Goal: Navigation & Orientation: Understand site structure

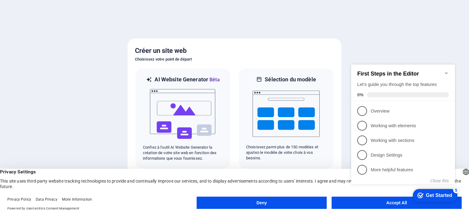
click at [341, 35] on div at bounding box center [234, 107] width 469 height 215
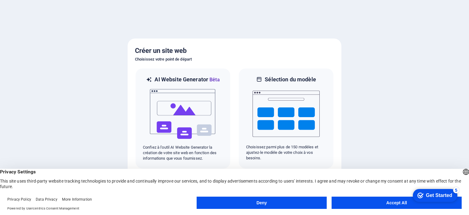
click at [363, 201] on button "Accept All" at bounding box center [397, 203] width 130 height 12
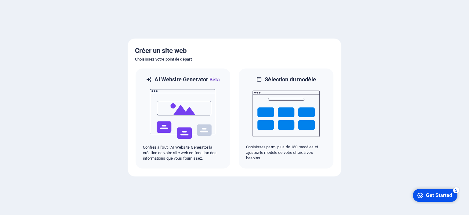
click at [428, 197] on div "Get Started" at bounding box center [439, 196] width 26 height 6
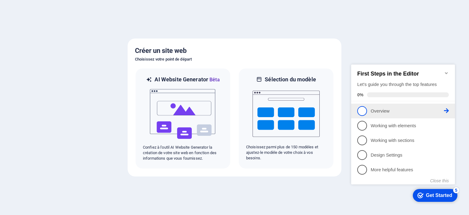
click at [391, 112] on p "Overview - incomplete" at bounding box center [407, 111] width 73 height 6
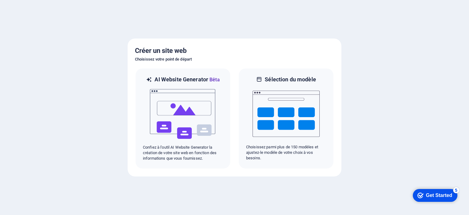
click at [432, 193] on div "Get Started" at bounding box center [439, 196] width 26 height 6
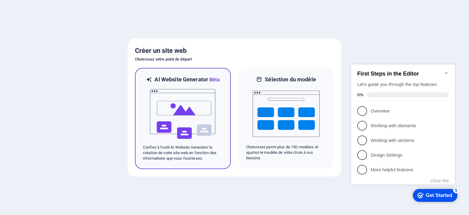
click at [160, 136] on img at bounding box center [182, 113] width 67 height 61
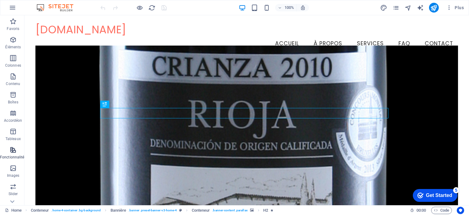
click at [15, 151] on icon "button" at bounding box center [12, 149] width 7 height 7
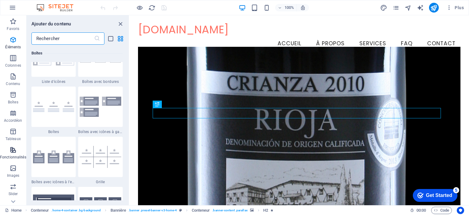
scroll to position [2382, 0]
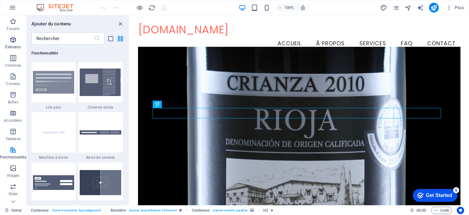
click at [13, 44] on span "Éléments" at bounding box center [13, 43] width 26 height 15
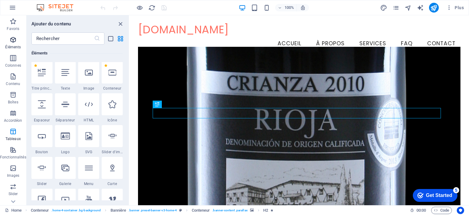
scroll to position [65, 0]
click at [14, 78] on icon "button" at bounding box center [12, 76] width 7 height 7
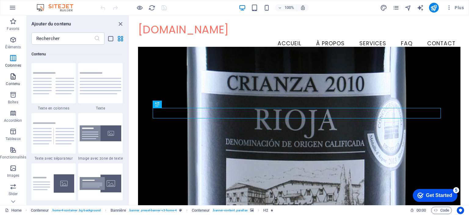
scroll to position [1069, 0]
click at [68, 33] on input "text" at bounding box center [62, 38] width 63 height 12
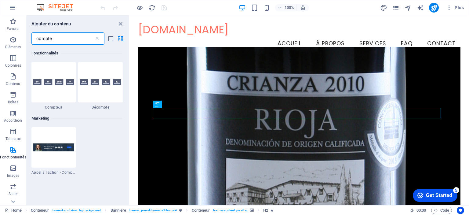
scroll to position [0, 0]
type input "compte"
click at [8, 5] on button "button" at bounding box center [12, 7] width 15 height 15
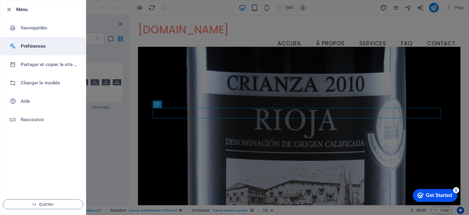
click at [34, 46] on h6 "Préférences" at bounding box center [49, 45] width 57 height 7
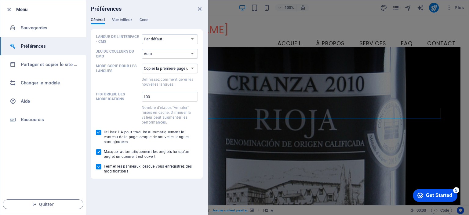
click at [34, 46] on h6 "Préférences" at bounding box center [49, 45] width 57 height 7
click at [36, 200] on button "Quitter" at bounding box center [43, 204] width 81 height 10
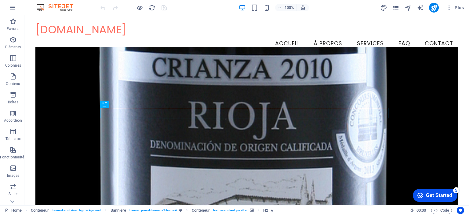
click at [11, 5] on icon "button" at bounding box center [12, 7] width 7 height 7
